Goal: Transaction & Acquisition: Obtain resource

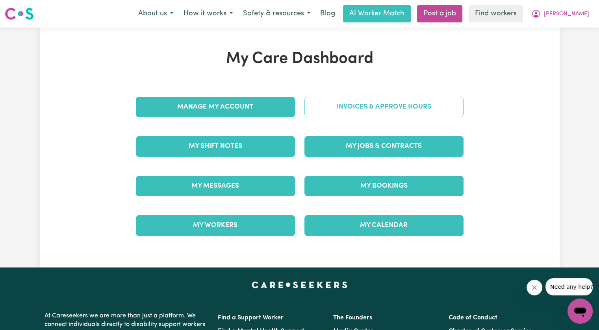
click at [350, 116] on link "Invoices & Approve Hours" at bounding box center [383, 107] width 159 height 20
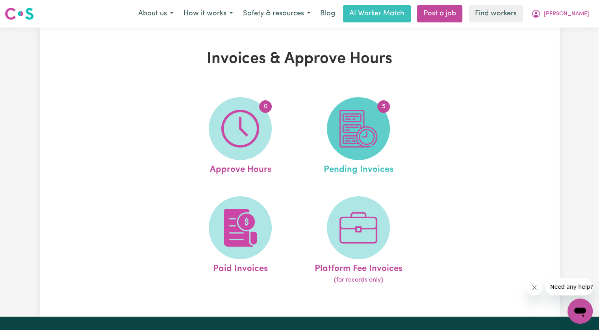
click at [348, 130] on img at bounding box center [358, 129] width 38 height 38
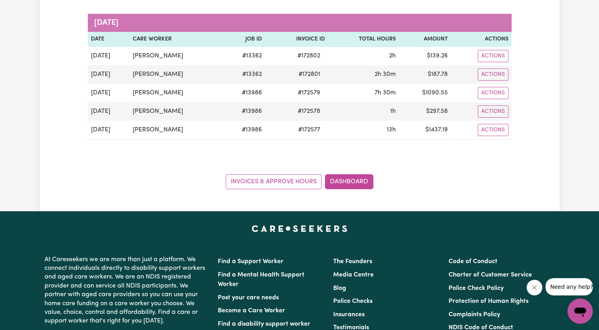
scroll to position [118, 0]
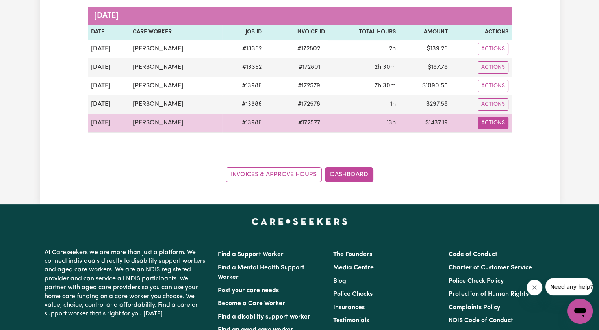
click at [491, 124] on button "Actions" at bounding box center [493, 123] width 31 height 12
click at [491, 146] on link "Download Invoice" at bounding box center [516, 141] width 72 height 16
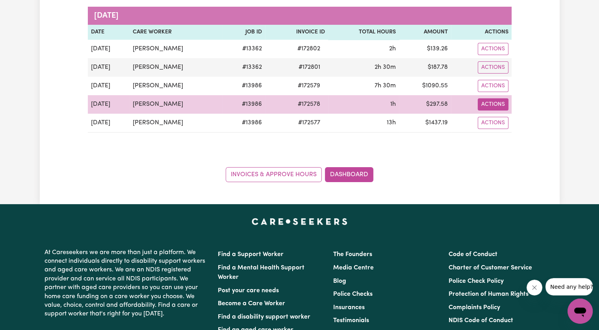
click at [495, 104] on button "Actions" at bounding box center [493, 104] width 31 height 12
click at [500, 122] on link "Download Invoice" at bounding box center [516, 123] width 72 height 16
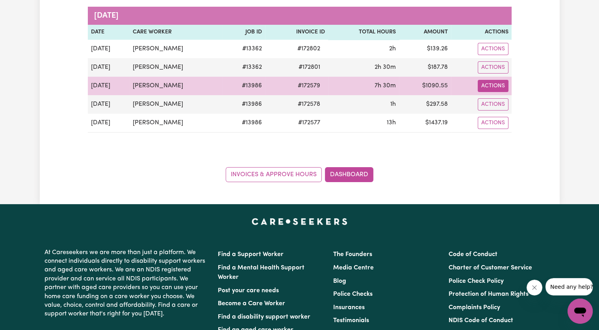
click at [494, 85] on button "Actions" at bounding box center [493, 86] width 31 height 12
drag, startPoint x: 496, startPoint y: 92, endPoint x: 497, endPoint y: 99, distance: 7.5
click at [497, 99] on link "Download Invoice" at bounding box center [516, 104] width 72 height 16
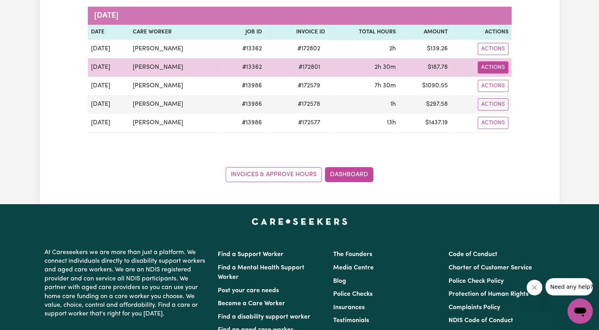
drag, startPoint x: 489, startPoint y: 72, endPoint x: 493, endPoint y: 72, distance: 4.7
click at [489, 72] on button "Actions" at bounding box center [493, 67] width 31 height 12
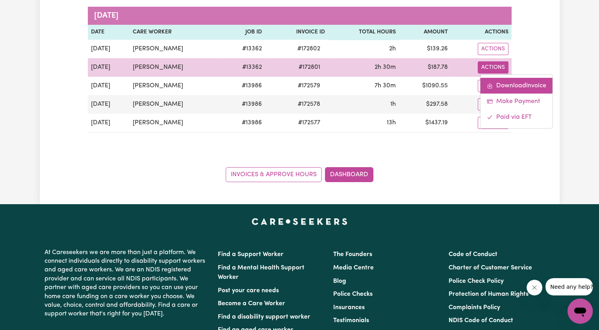
click at [500, 85] on link "Download Invoice" at bounding box center [516, 86] width 72 height 16
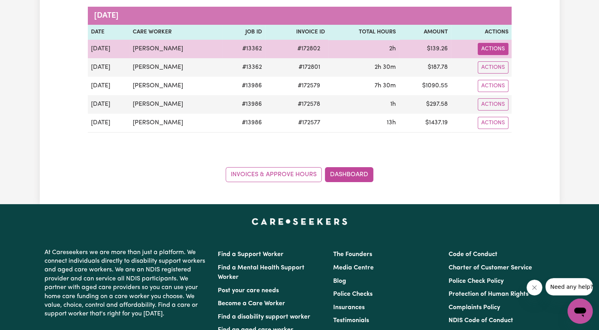
click at [497, 50] on button "Actions" at bounding box center [493, 49] width 31 height 12
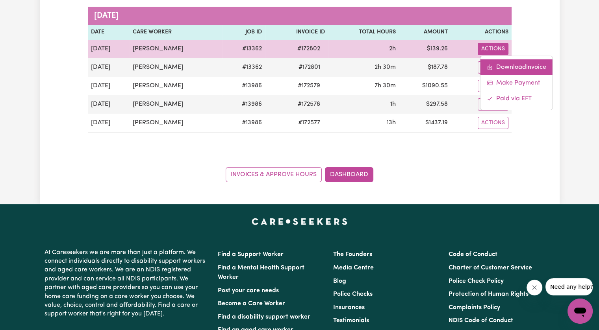
click at [498, 65] on link "Download Invoice" at bounding box center [516, 67] width 72 height 16
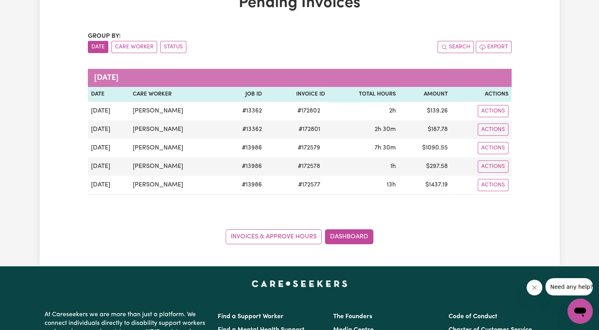
scroll to position [0, 0]
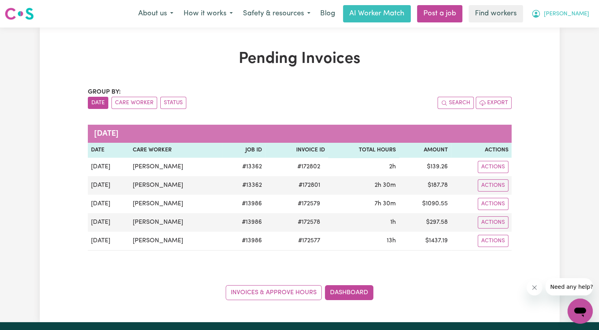
click at [582, 16] on span "[PERSON_NAME]" at bounding box center [566, 14] width 45 height 9
click at [567, 42] on link "Logout" at bounding box center [563, 45] width 62 height 15
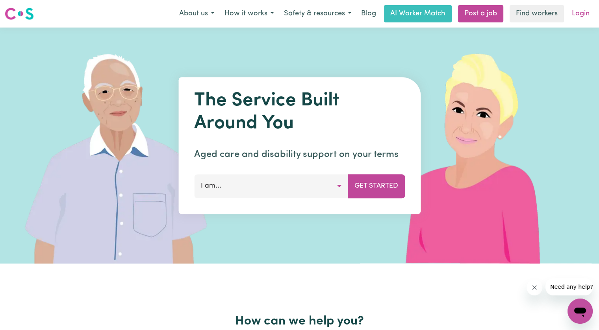
click at [581, 14] on link "Login" at bounding box center [580, 13] width 27 height 17
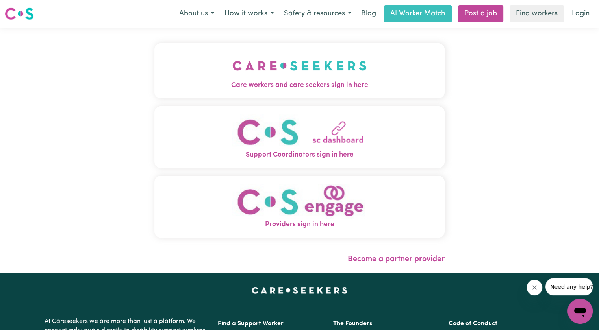
click at [259, 63] on img "Care workers and care seekers sign in here" at bounding box center [299, 65] width 134 height 29
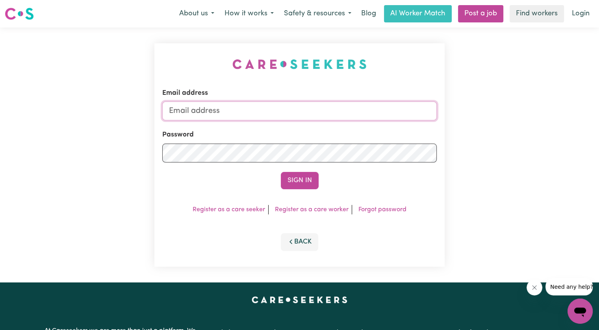
click at [258, 115] on input "Email address" at bounding box center [299, 111] width 274 height 19
drag, startPoint x: 211, startPoint y: 108, endPoint x: 293, endPoint y: 112, distance: 82.0
click at [293, 112] on input "superuser~va" at bounding box center [299, 111] width 274 height 19
paste input "[EMAIL_ADDRESS][DOMAIN_NAME]"
type input "superuser~[EMAIL_ADDRESS][DOMAIN_NAME]"
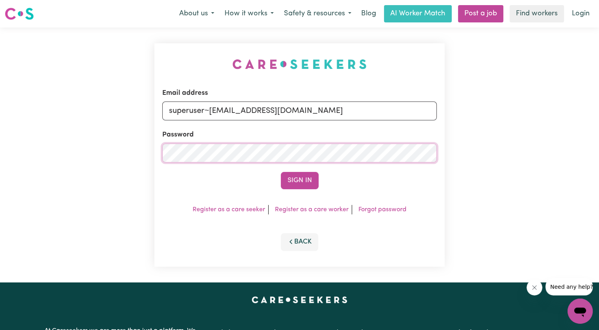
click at [281, 172] on button "Sign In" at bounding box center [300, 180] width 38 height 17
